Goal: Information Seeking & Learning: Understand process/instructions

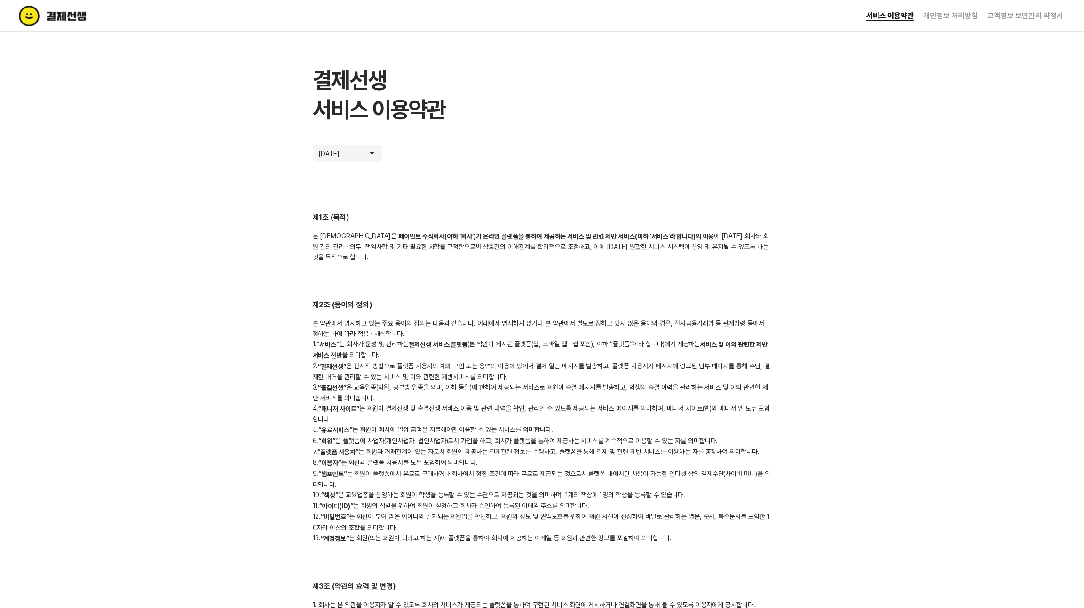
scroll to position [2934, 0]
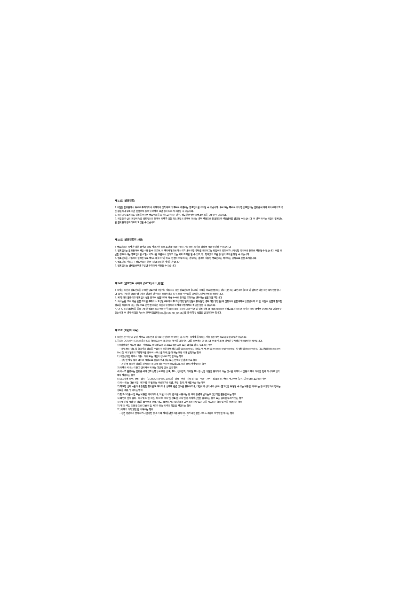
scroll to position [2997, 0]
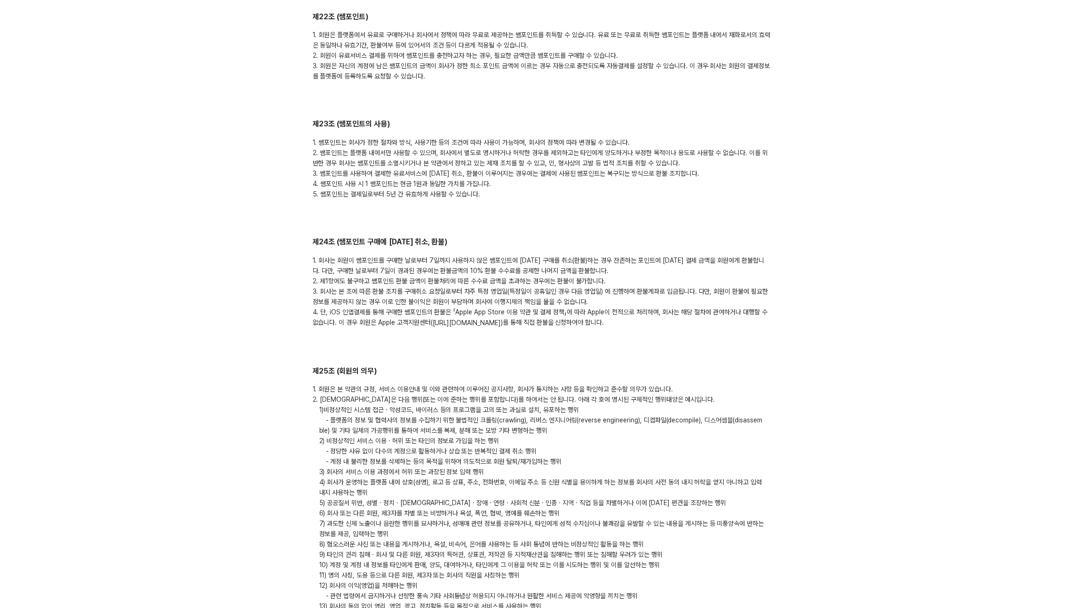
click at [501, 320] on link "[URL][DOMAIN_NAME]" at bounding box center [467, 324] width 68 height 8
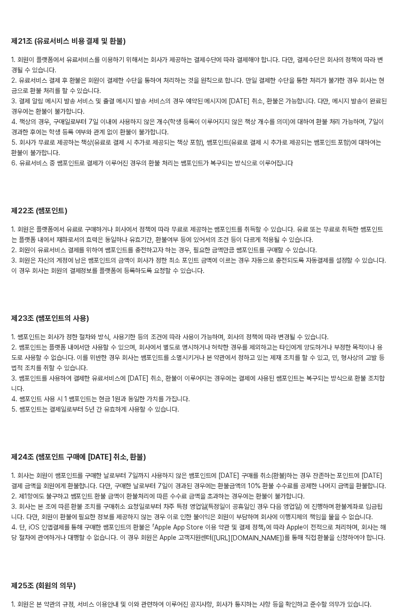
scroll to position [3048, 0]
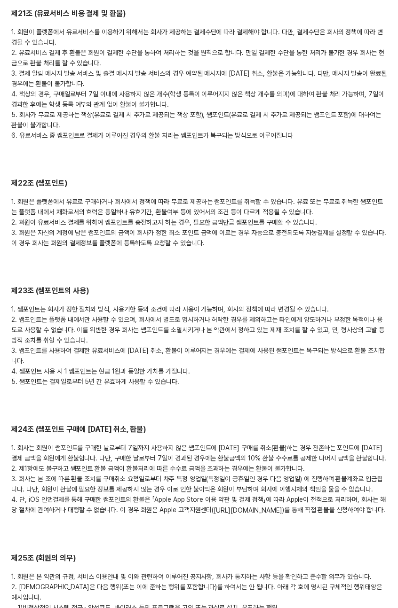
click at [287, 102] on div "1. 회원이 플랫폼에서 유료서비스를 이용하기 위해서는 회사가 제공하는 결제수단에 따라 결제해야 합니다. 다만, 결제수단은 회사의 정책에 따라 …" at bounding box center [198, 84] width 375 height 114
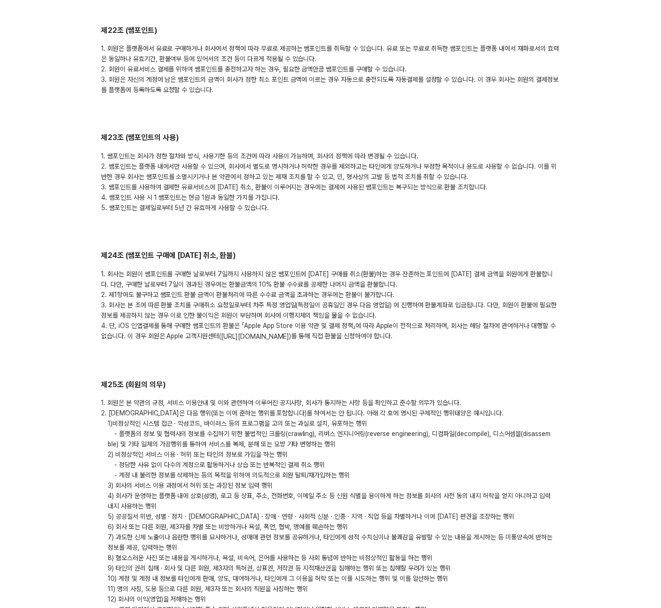
scroll to position [3014, 0]
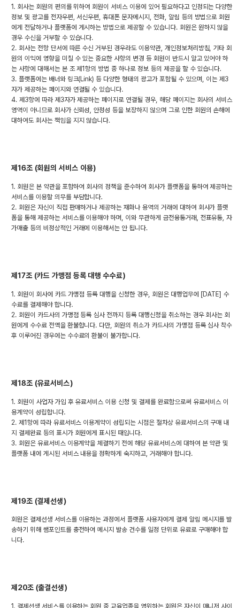
scroll to position [3576, 0]
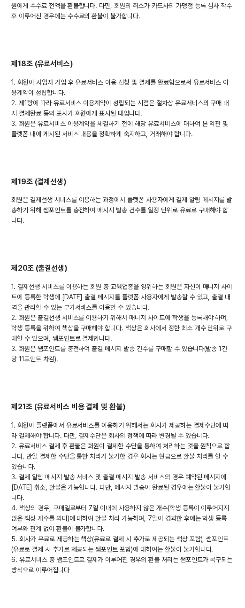
click at [157, 420] on div "1. 회원이 플랫폼에서 유료서비스를 이용하기 위해서는 회사가 제공하는 결제수단에 따라 결제해야 합니다. 다만, 결제수단은 회사의 정책에 따라 …" at bounding box center [122, 497] width 223 height 155
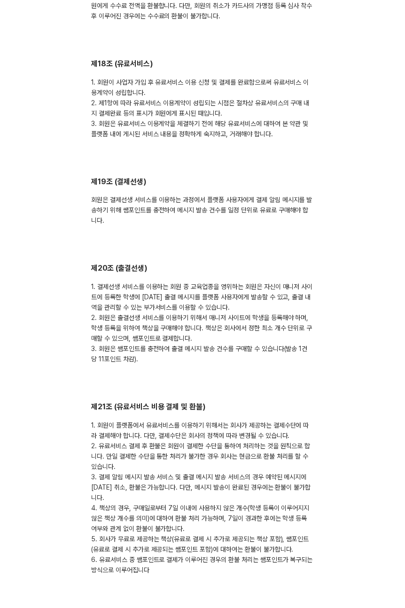
scroll to position [4116, 0]
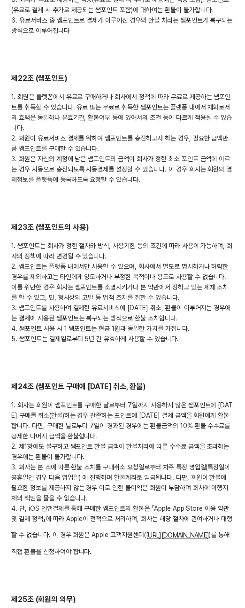
click at [157, 400] on div "1. 회사는 회원이 쌤포인트를 구매한 날로부터 7일까지 사용하지 않은 쌤포인트에 대한 구매를 취소(환불)하는 경우 잔존하는 포인트에 대한 결제…" at bounding box center [122, 478] width 223 height 157
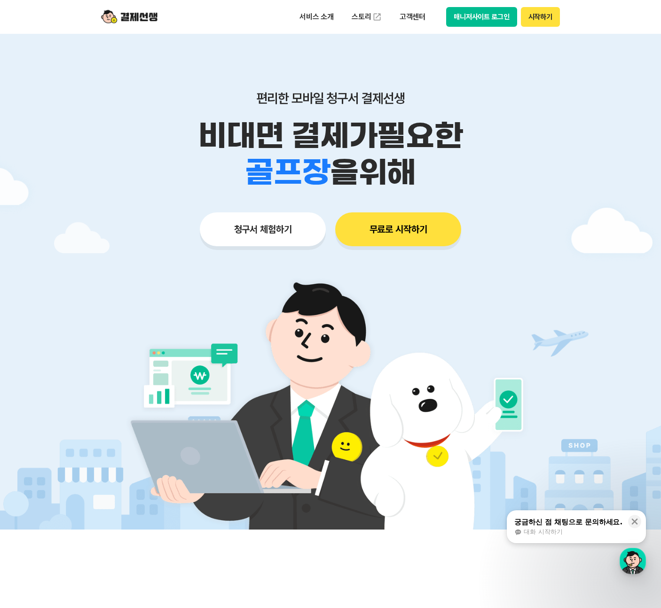
click at [214, 115] on div "편리한 모바일 청구서 결제선생 비대면 결제가 필요한 학원 공부방 호텔 쇼핑몰 병원 배달 보험사 항공사 골프장 을 위해" at bounding box center [330, 140] width 481 height 101
click at [384, 70] on div "편리한 모바일 청구서 결제선생 비대면 결제가 필요한 학원 공부방 호텔 쇼핑몰 병원 배달 보험사 항공사 골프장 을 위해 청구서 체험하기 무료로 …" at bounding box center [330, 150] width 481 height 232
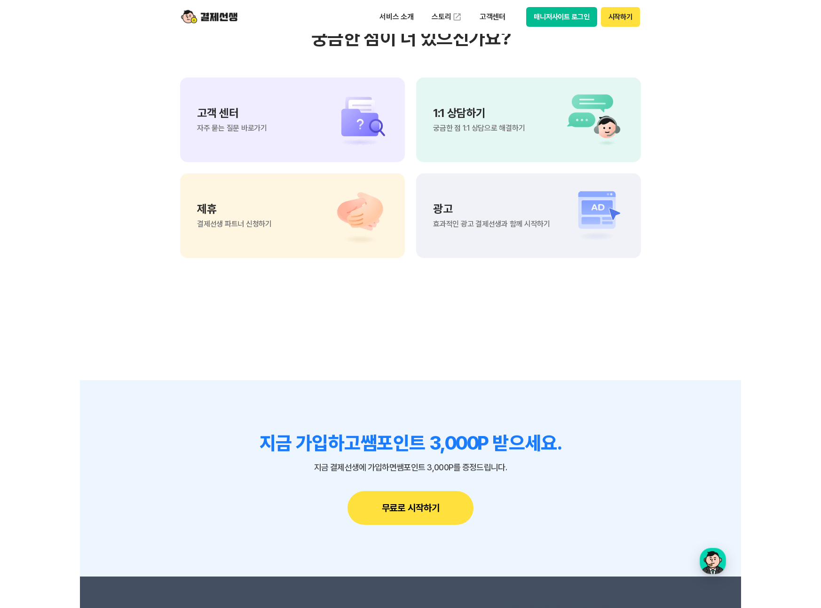
scroll to position [8242, 0]
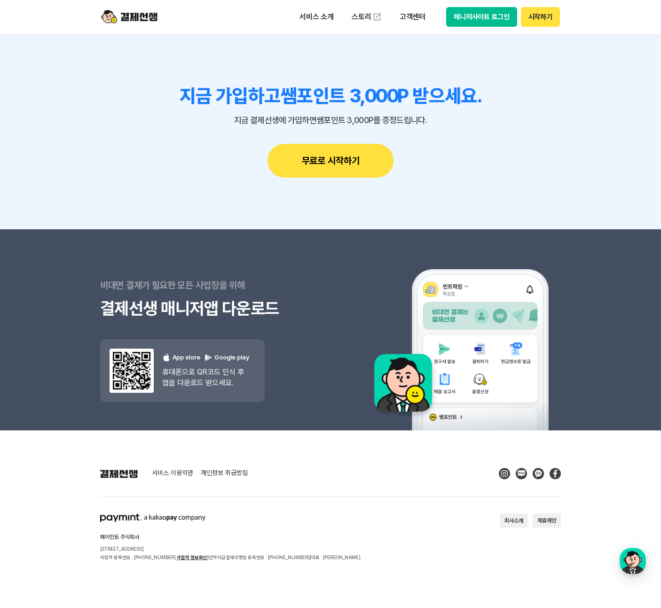
click at [167, 471] on link "서비스 이용약관" at bounding box center [172, 474] width 41 height 8
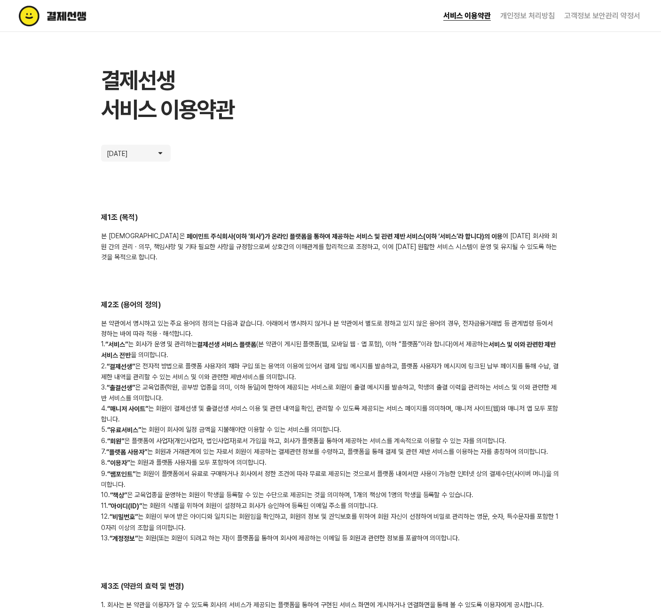
scroll to position [95, 0]
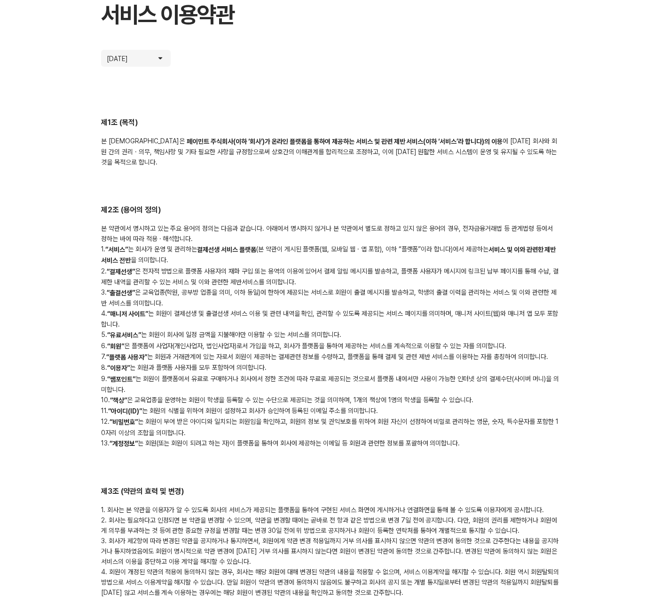
click at [400, 263] on div "본 약관에서 명시하고 있는 주요 용어의 정의는 다음과 같습니다. 아래에서 명시하지 않거나 본 약관에서 별도로 정하고 있지 않은 용어의 경우, …" at bounding box center [330, 336] width 459 height 226
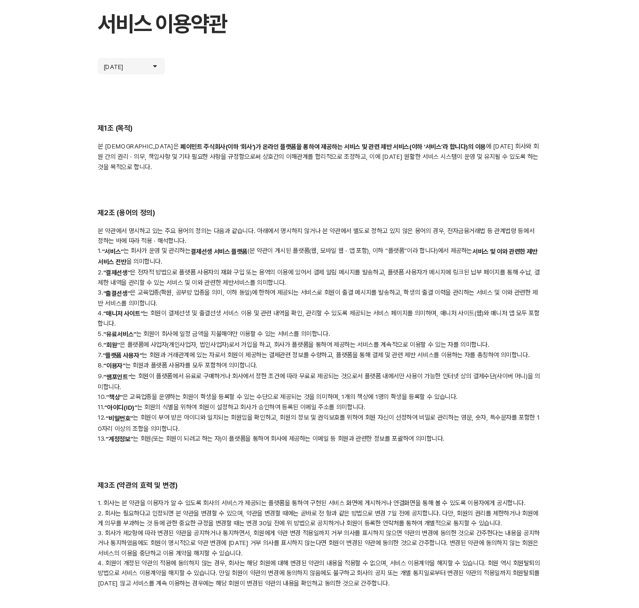
scroll to position [2914, 0]
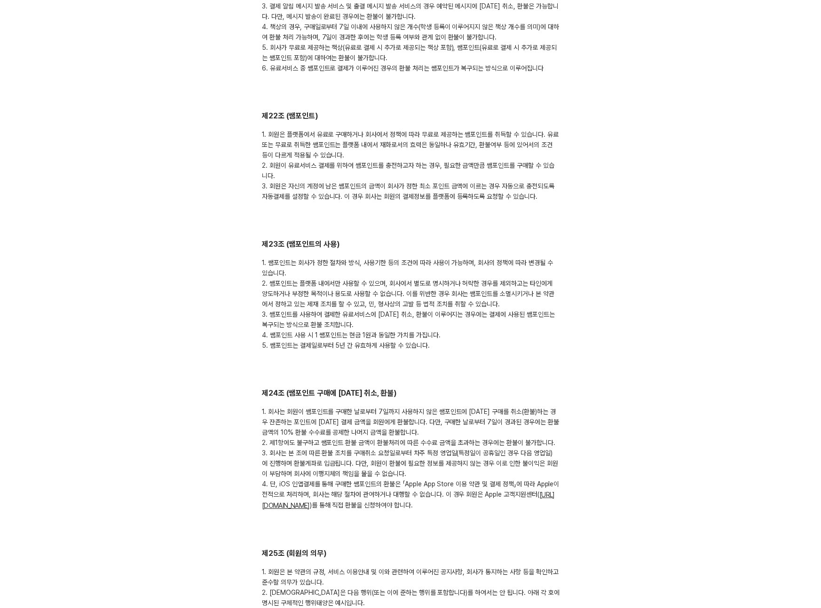
scroll to position [3302, 0]
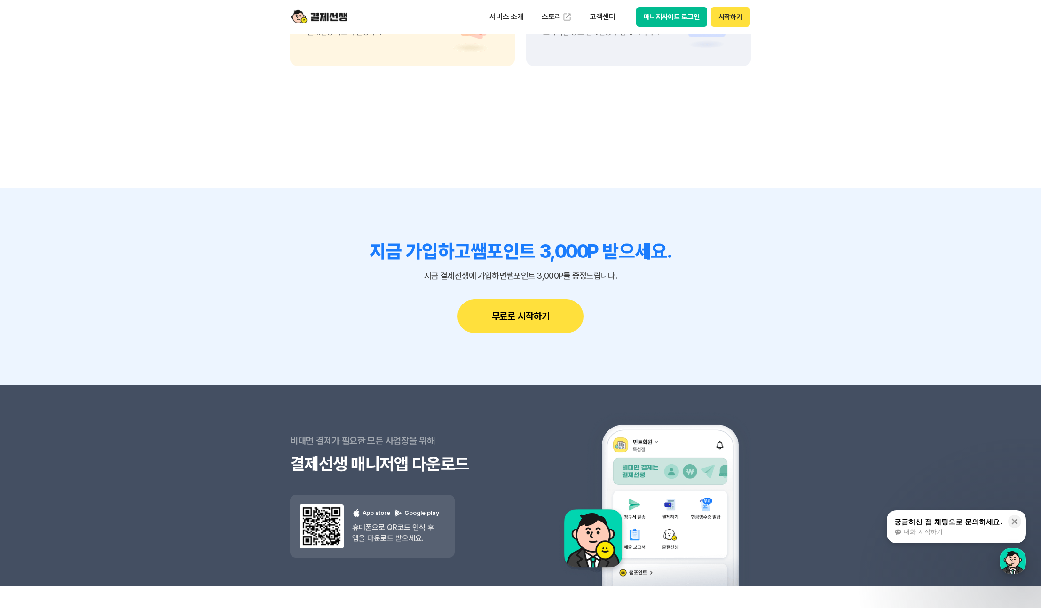
scroll to position [8242, 0]
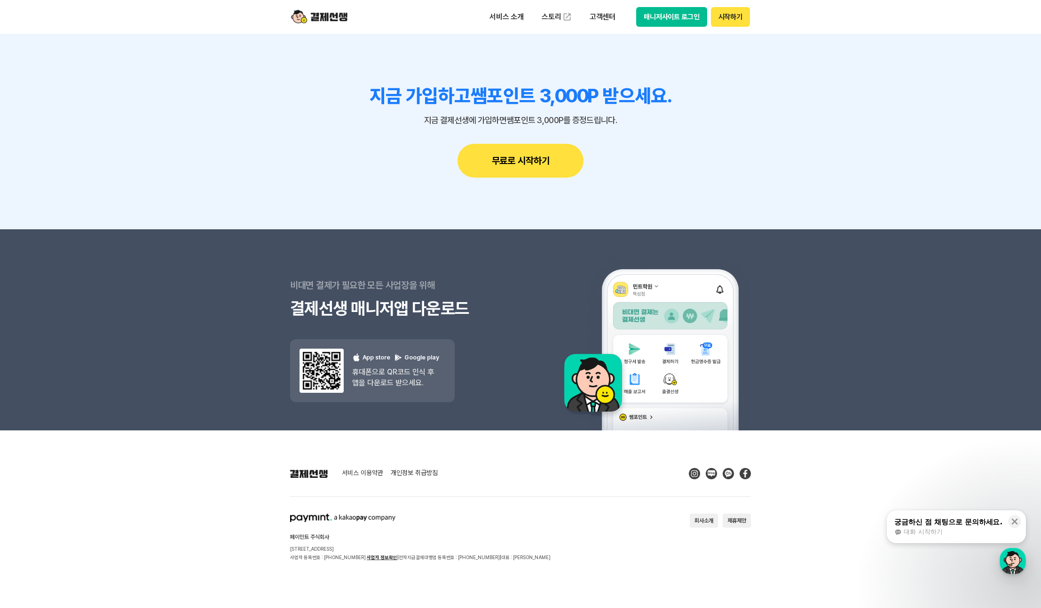
click at [220, 159] on section "지금 가입하고 쌤포인트 3,000P 받으세요. 지금 결제선생에 가입하면 쌤포인트 3,000P를 증정드립니다. 무료로 시작하기" at bounding box center [520, 131] width 1041 height 197
click at [218, 118] on section "지금 가입하고 쌤포인트 3,000P 받으세요. 지금 결제선생에 가입하면 쌤포인트 3,000P를 증정드립니다. 무료로 시작하기" at bounding box center [520, 131] width 1041 height 197
